Goal: Navigation & Orientation: Find specific page/section

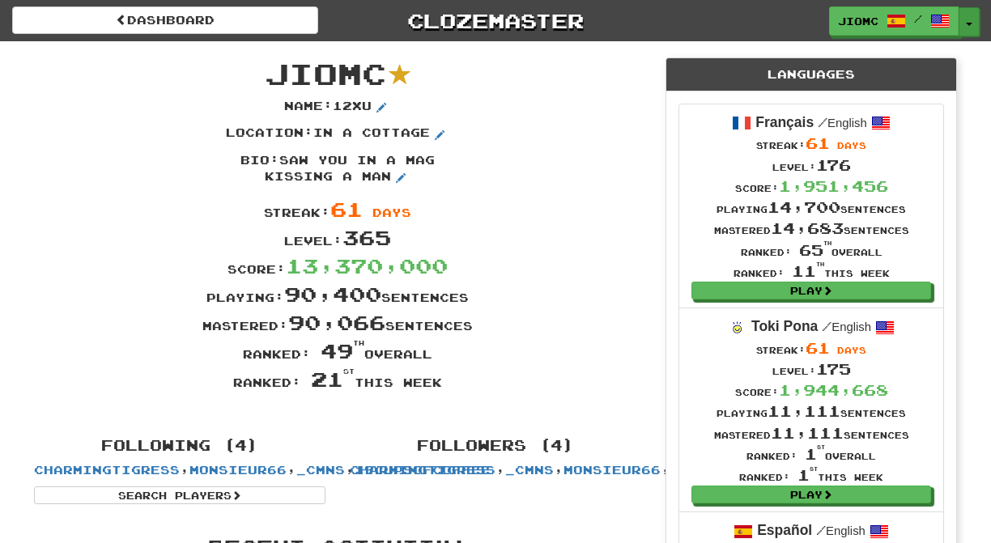
click at [970, 20] on button "Toggle Dropdown" at bounding box center [968, 21] width 21 height 29
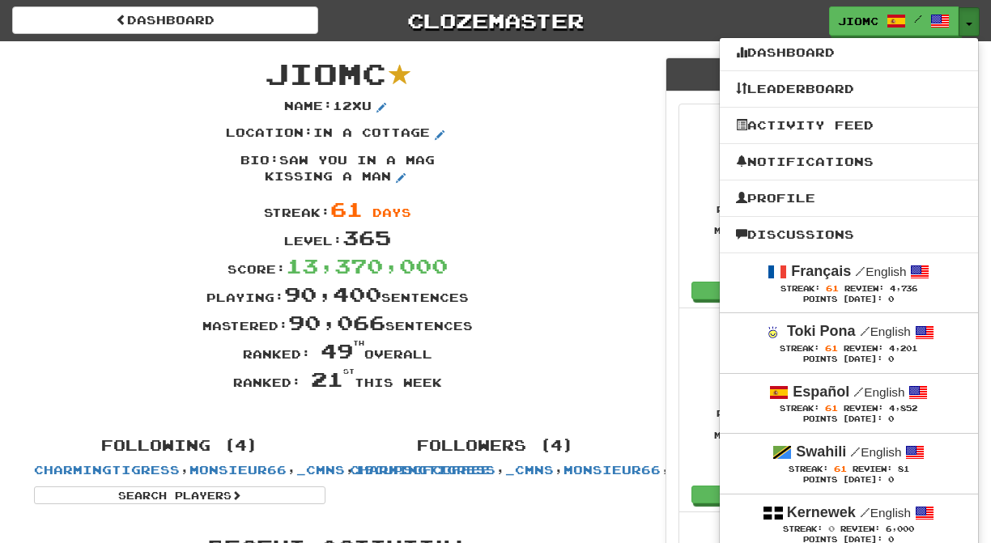
click at [970, 20] on button "Toggle Dropdown" at bounding box center [968, 21] width 21 height 29
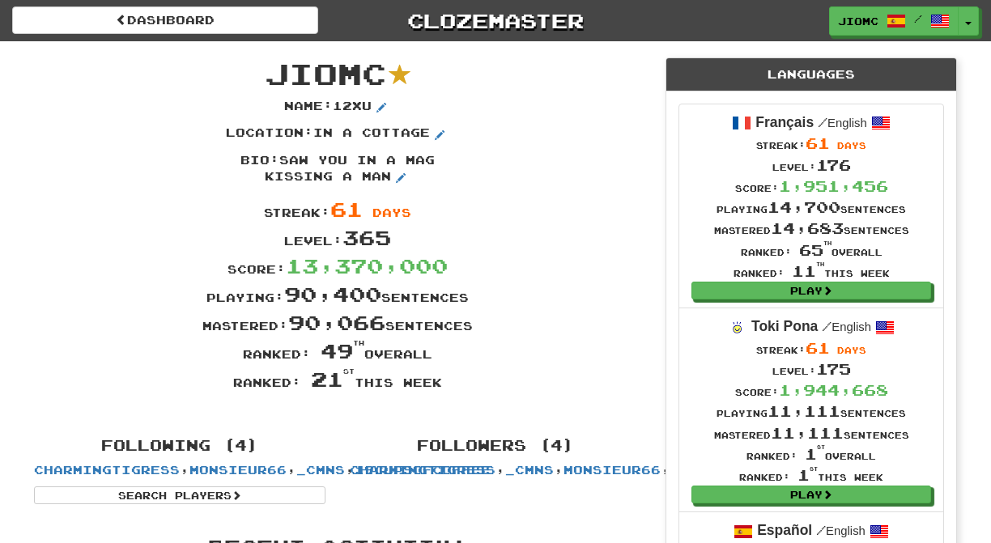
click at [598, 223] on div "Streak: 61 days" at bounding box center [337, 209] width 631 height 28
click at [970, 18] on button "Toggle Dropdown" at bounding box center [968, 21] width 21 height 29
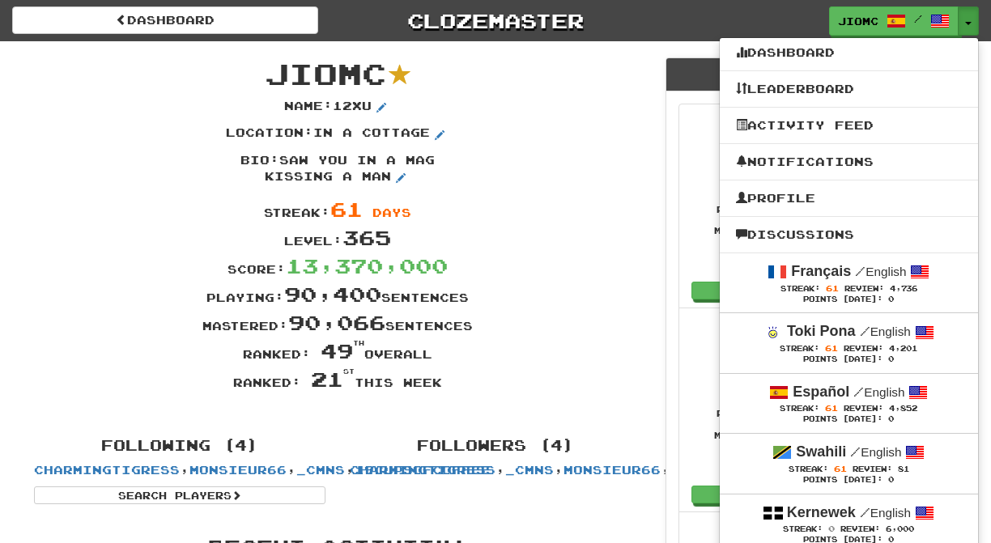
click at [561, 383] on div "Ranked: 21 st this week" at bounding box center [337, 379] width 631 height 28
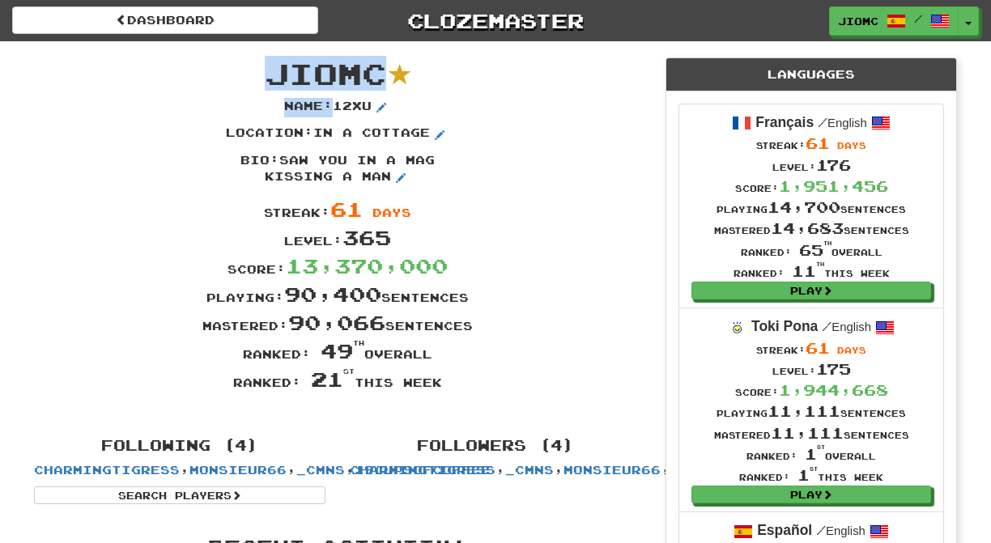
drag, startPoint x: 541, startPoint y: 393, endPoint x: 368, endPoint y: 53, distance: 381.5
click at [368, 53] on div "JioMc Name : 12xu Location : in a cottage Bio : saw you in a mag kissing a man …" at bounding box center [337, 231] width 631 height 380
drag, startPoint x: 274, startPoint y: 70, endPoint x: 457, endPoint y: 389, distance: 367.6
click at [457, 389] on div "JioMc Name : 12xu Location : in a cottage Bio : saw you in a mag kissing a man …" at bounding box center [337, 231] width 631 height 380
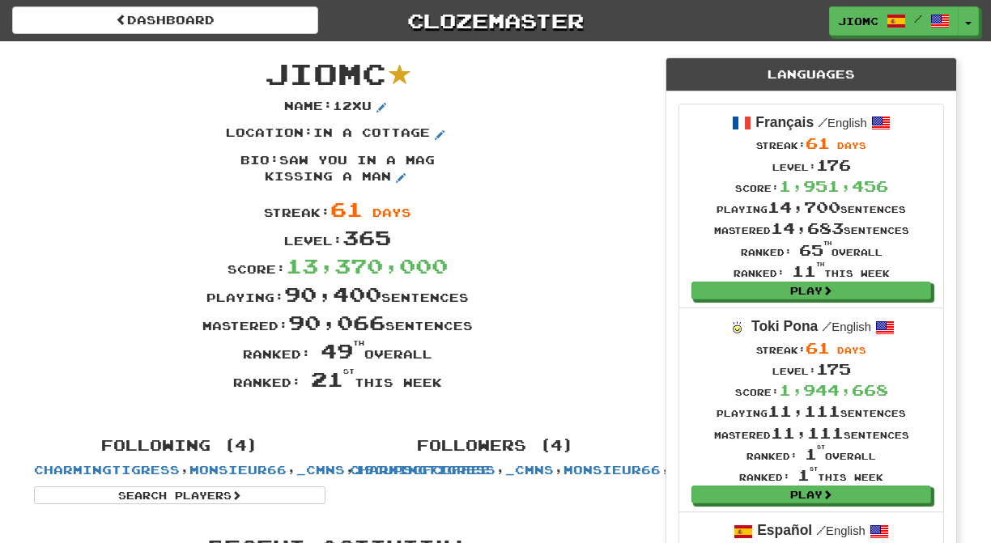
click at [448, 386] on div "Ranked: 21 st this week" at bounding box center [337, 379] width 631 height 28
